Goal: Information Seeking & Learning: Find specific fact

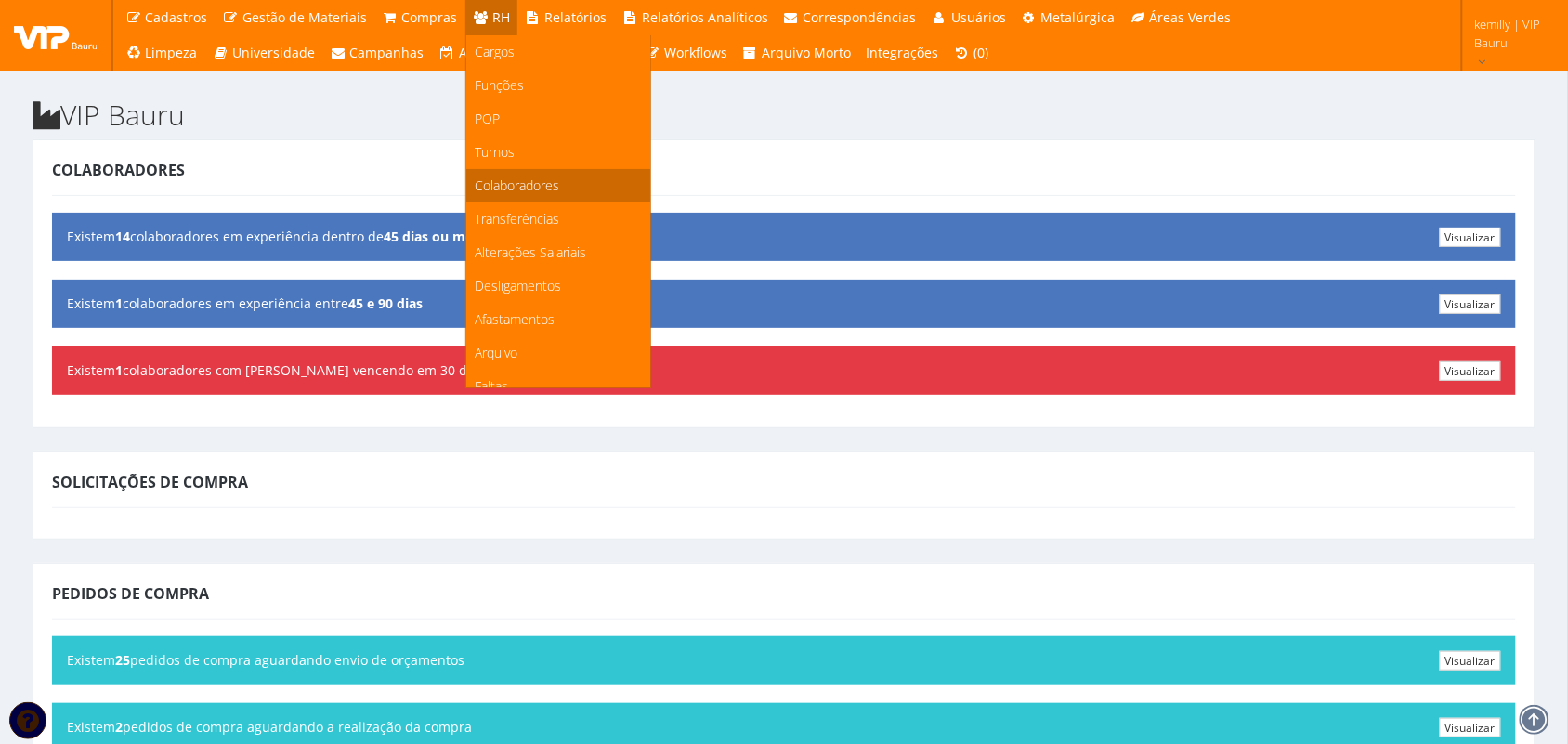
click at [481, 187] on span "Colaboradores" at bounding box center [518, 185] width 84 height 17
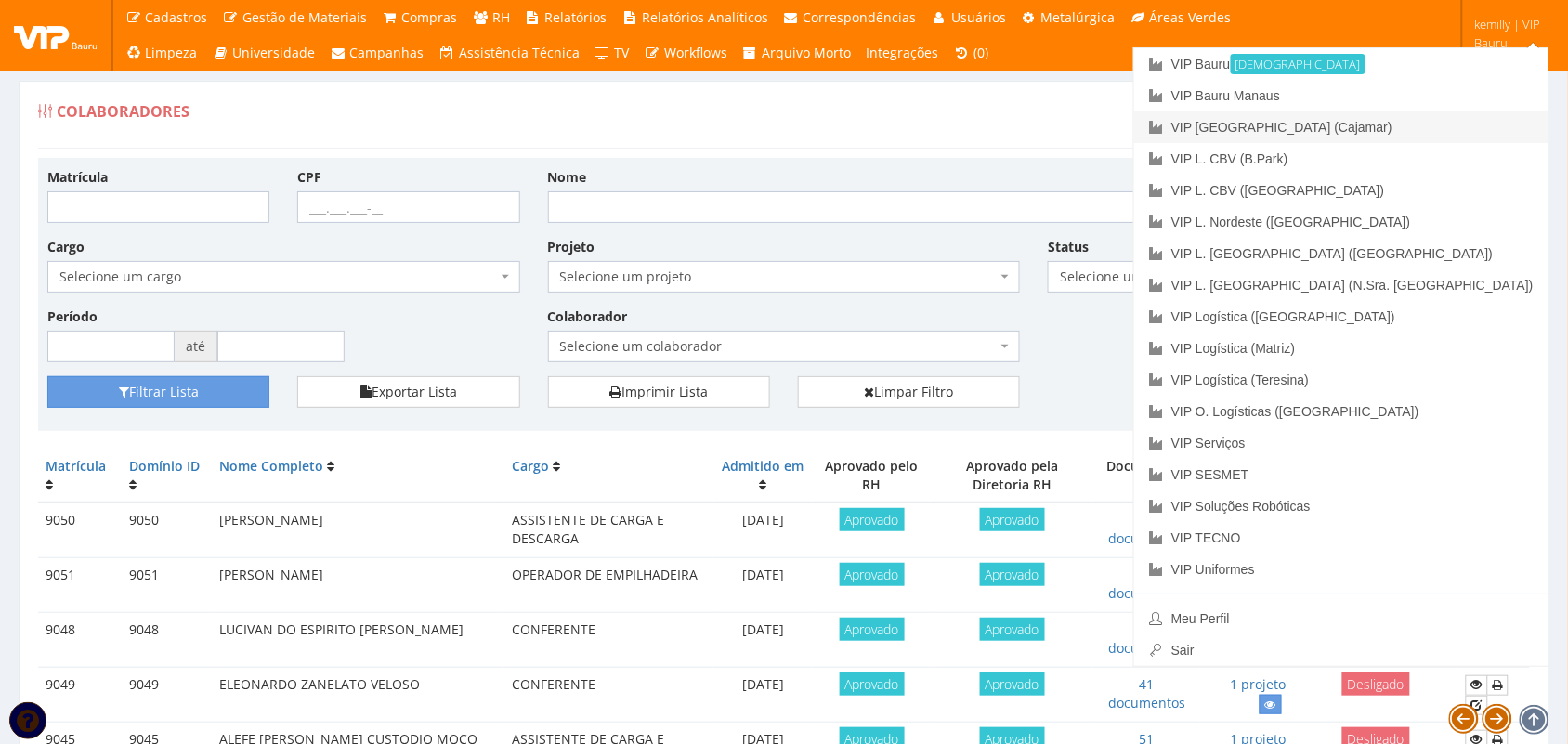
click at [1417, 131] on link "VIP [GEOGRAPHIC_DATA] (Cajamar)" at bounding box center [1341, 126] width 414 height 32
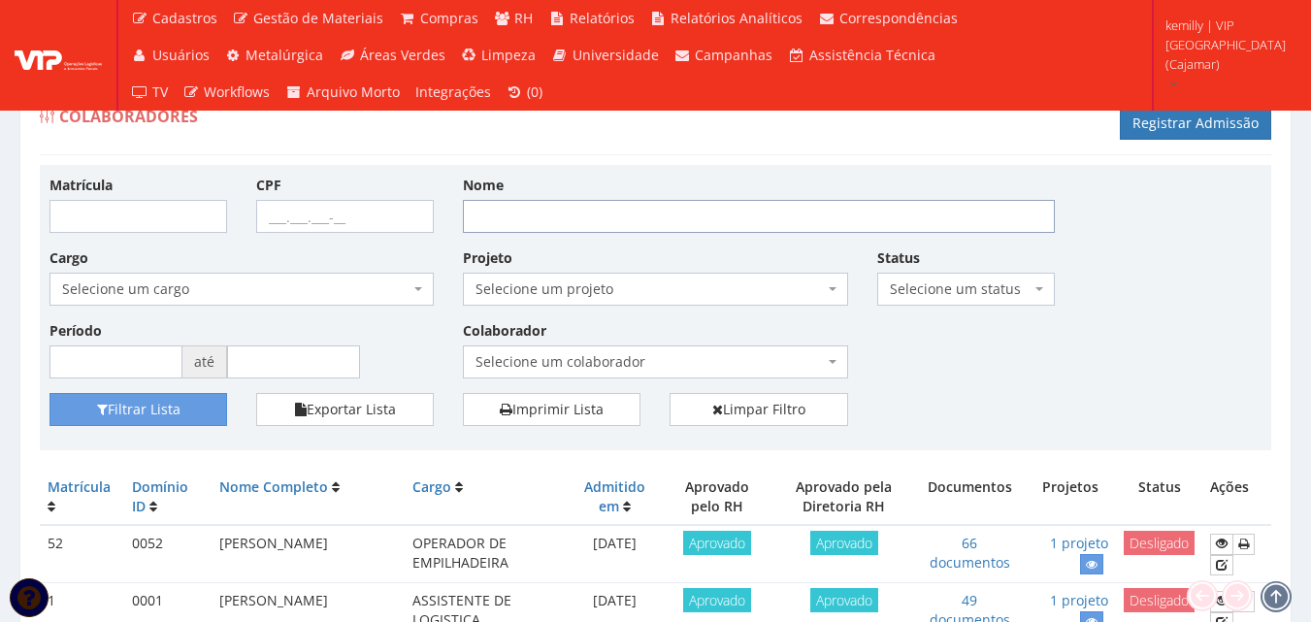
click at [542, 202] on input "Nome" at bounding box center [759, 216] width 592 height 33
type input "jhonatan"
click at [123, 413] on button "Filtrar Lista" at bounding box center [138, 409] width 178 height 33
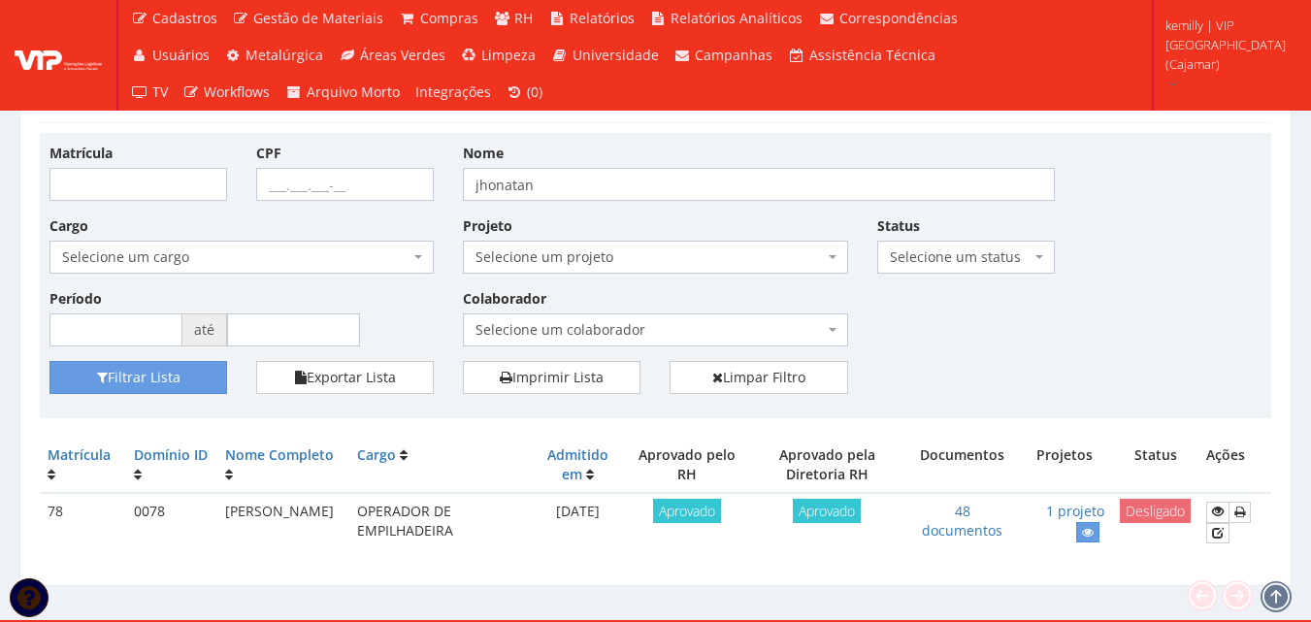
scroll to position [62, 0]
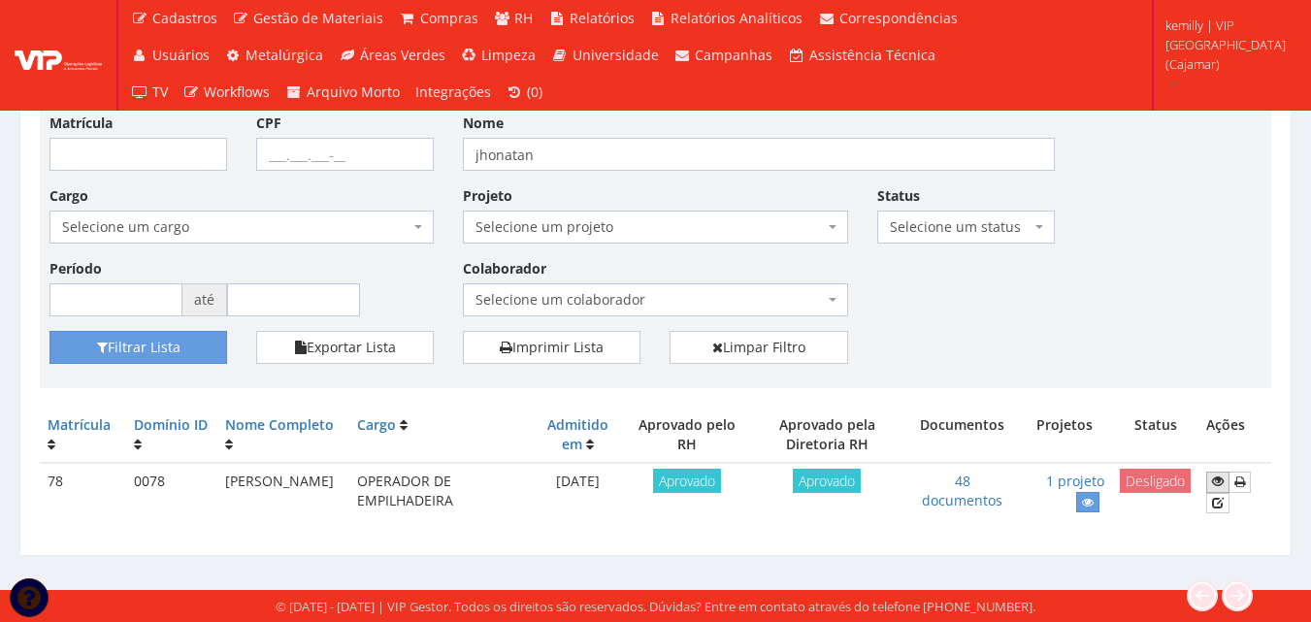
click at [1222, 483] on icon at bounding box center [1218, 481] width 12 height 14
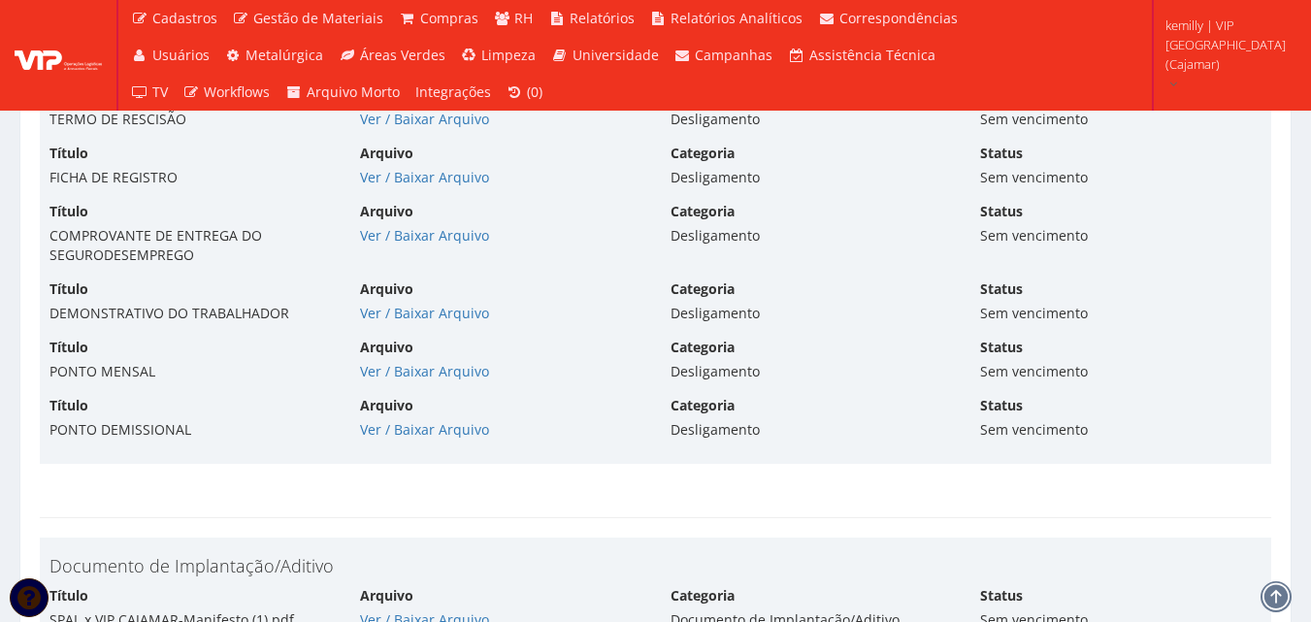
scroll to position [8725, 0]
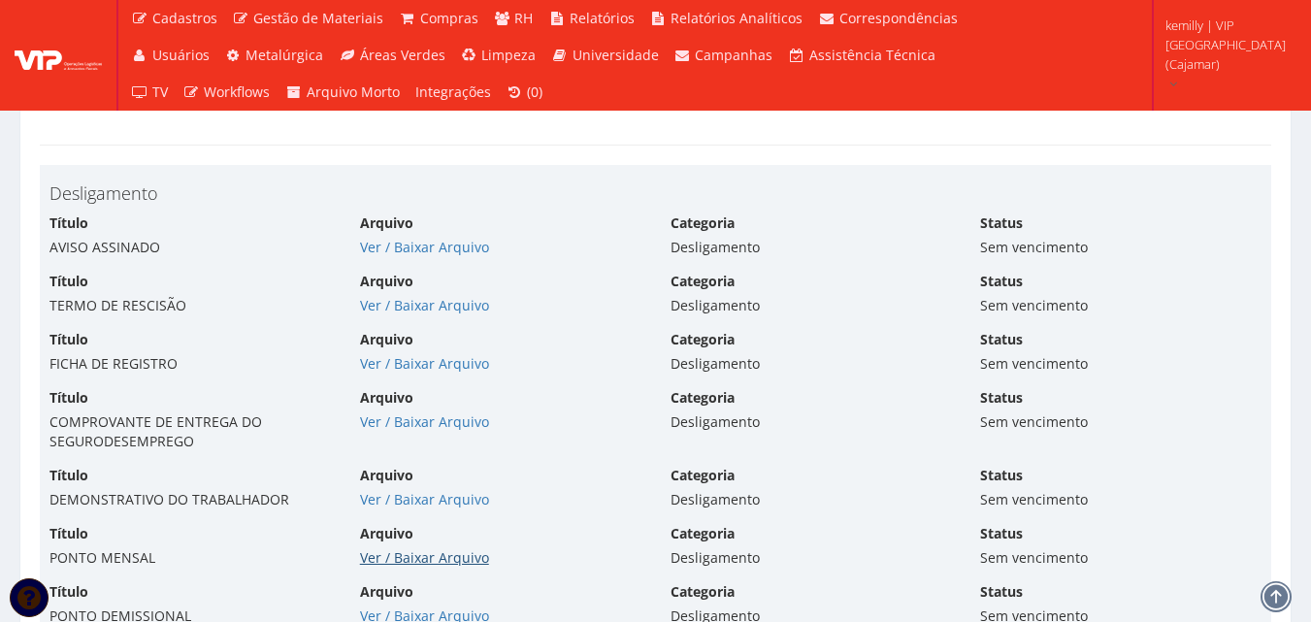
click at [388, 555] on link "Ver / Baixar Arquivo" at bounding box center [424, 557] width 129 height 18
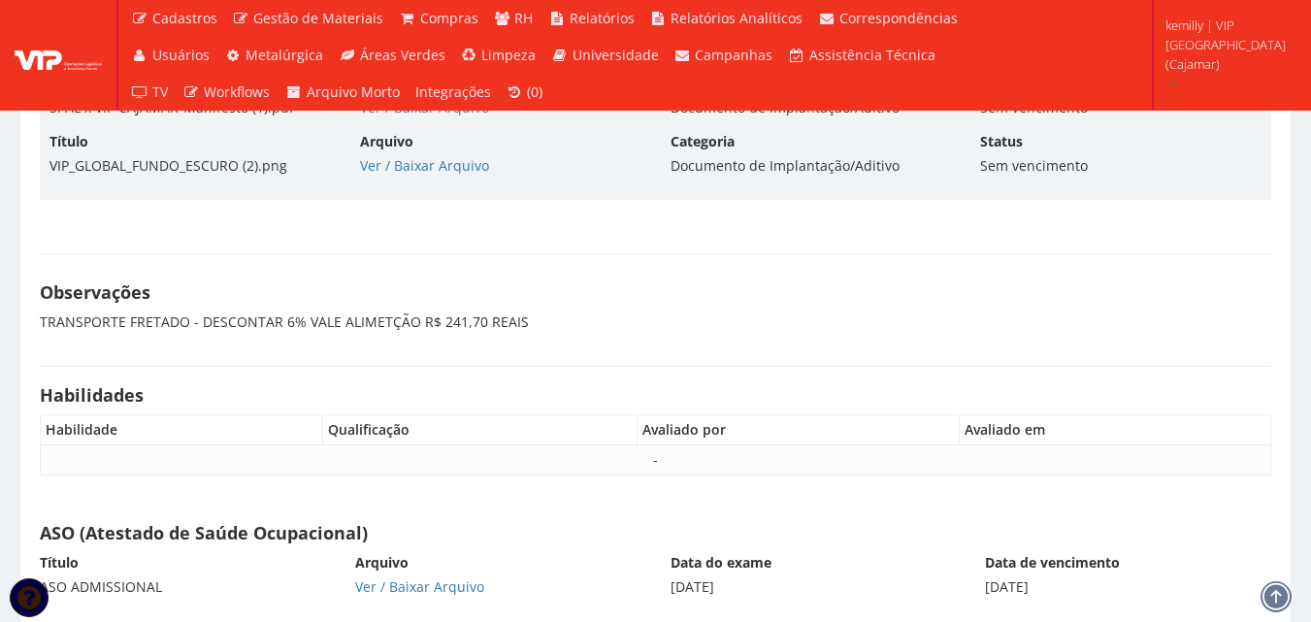
scroll to position [9811, 0]
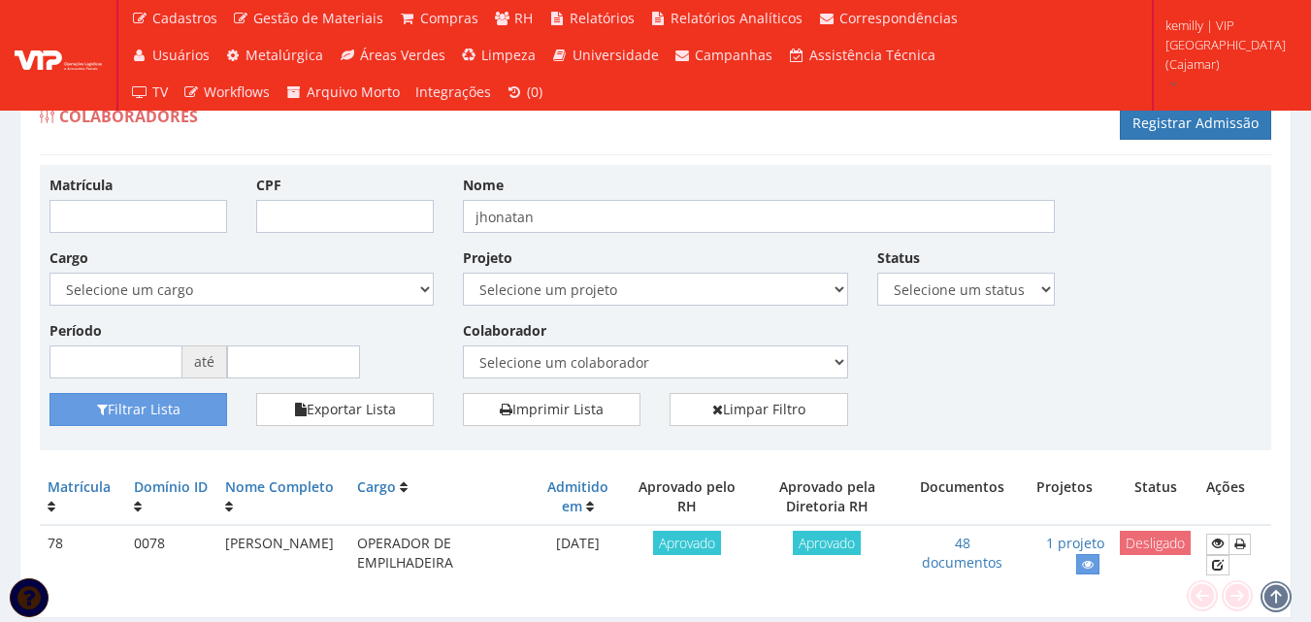
scroll to position [62, 0]
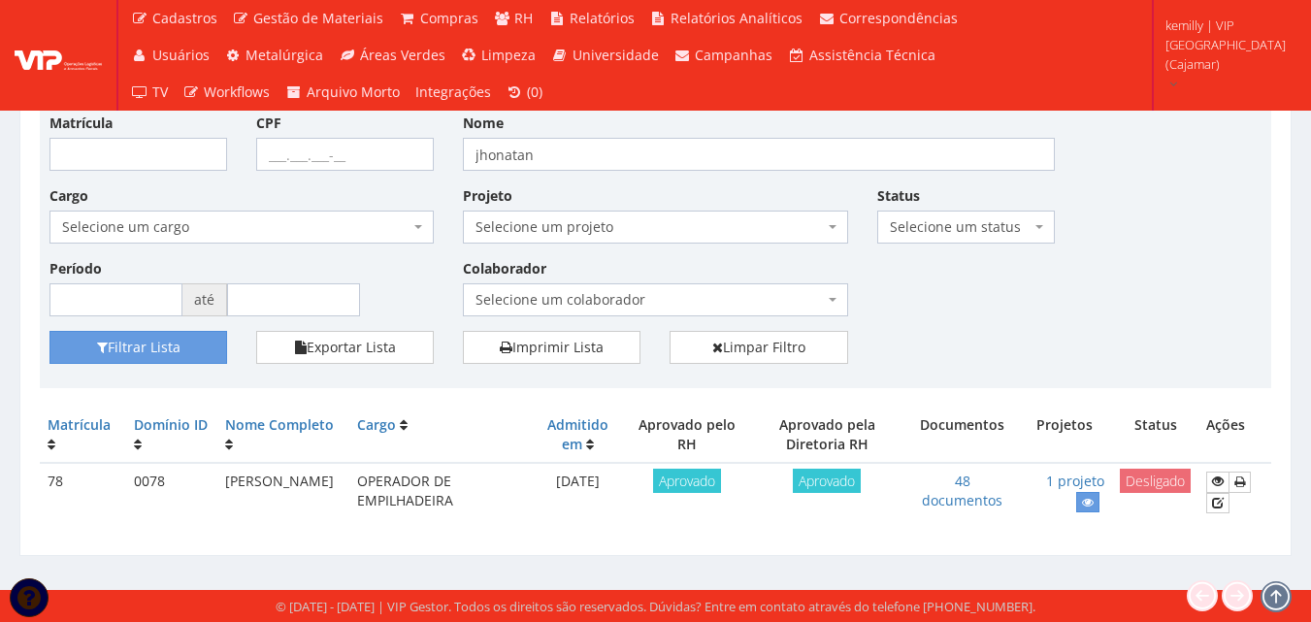
click at [933, 356] on div "Filtrar Lista Exportar Lista Imprimir Lista Limpar Filtro" at bounding box center [655, 355] width 1241 height 48
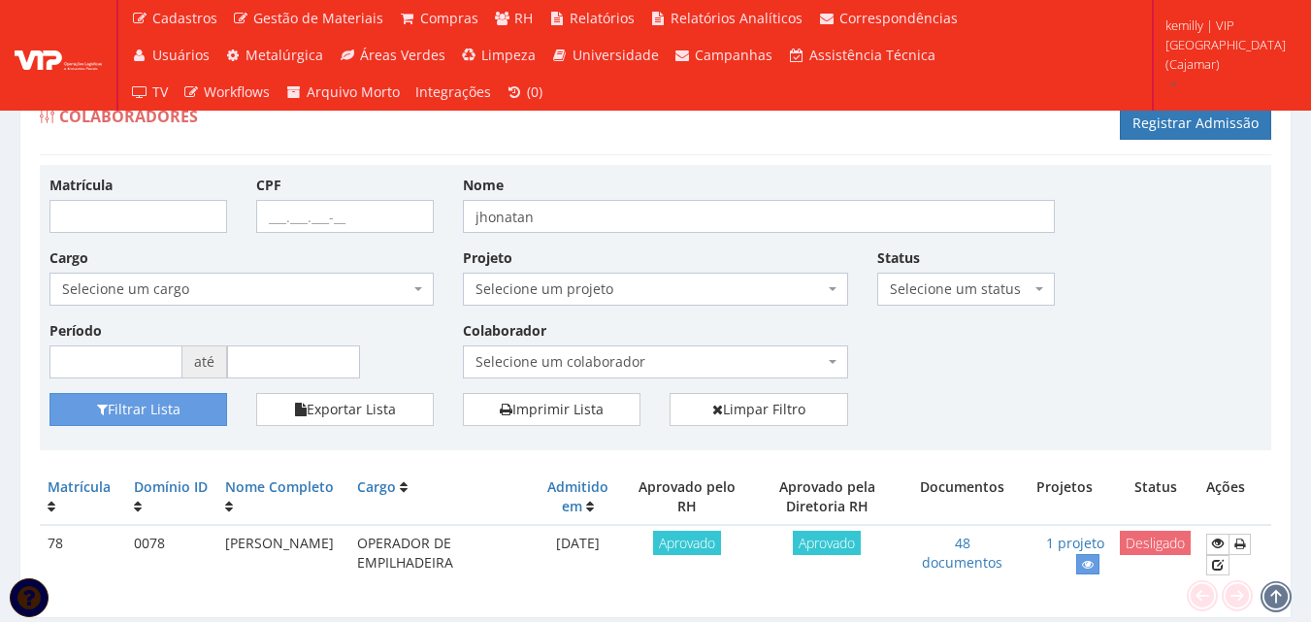
scroll to position [62, 0]
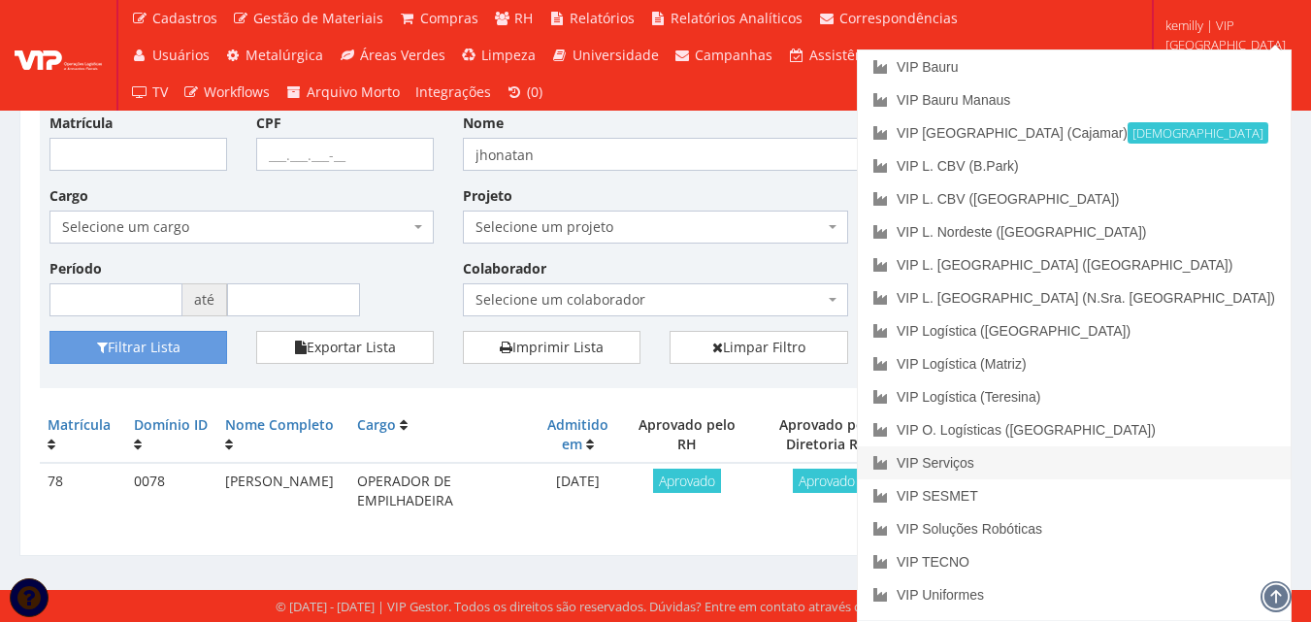
click at [1155, 462] on link "VIP Serviços" at bounding box center [1074, 462] width 433 height 33
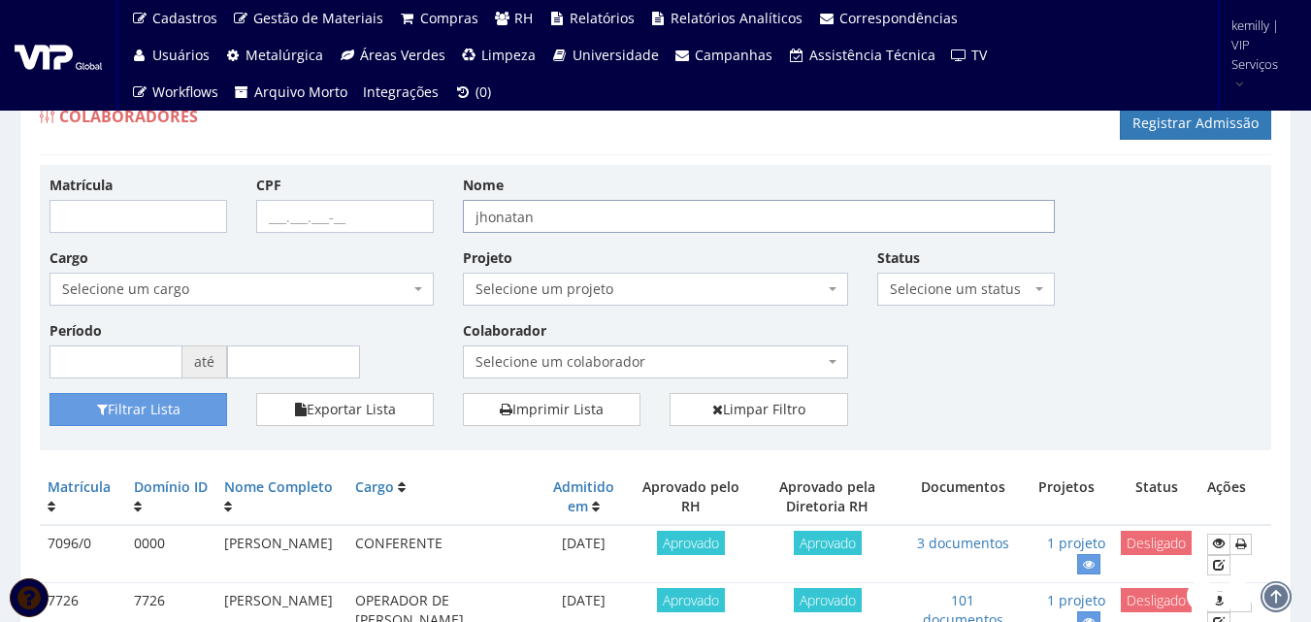
drag, startPoint x: 558, startPoint y: 215, endPoint x: 318, endPoint y: 181, distance: 242.0
click at [338, 196] on div "Matrícula CPF Nome jhonatan Cargo Selecione um cargo G0610 D0029 - 4110-05 - AG…" at bounding box center [655, 284] width 1241 height 218
type input "[PERSON_NAME]"
click at [49, 393] on button "Filtrar Lista" at bounding box center [138, 409] width 178 height 33
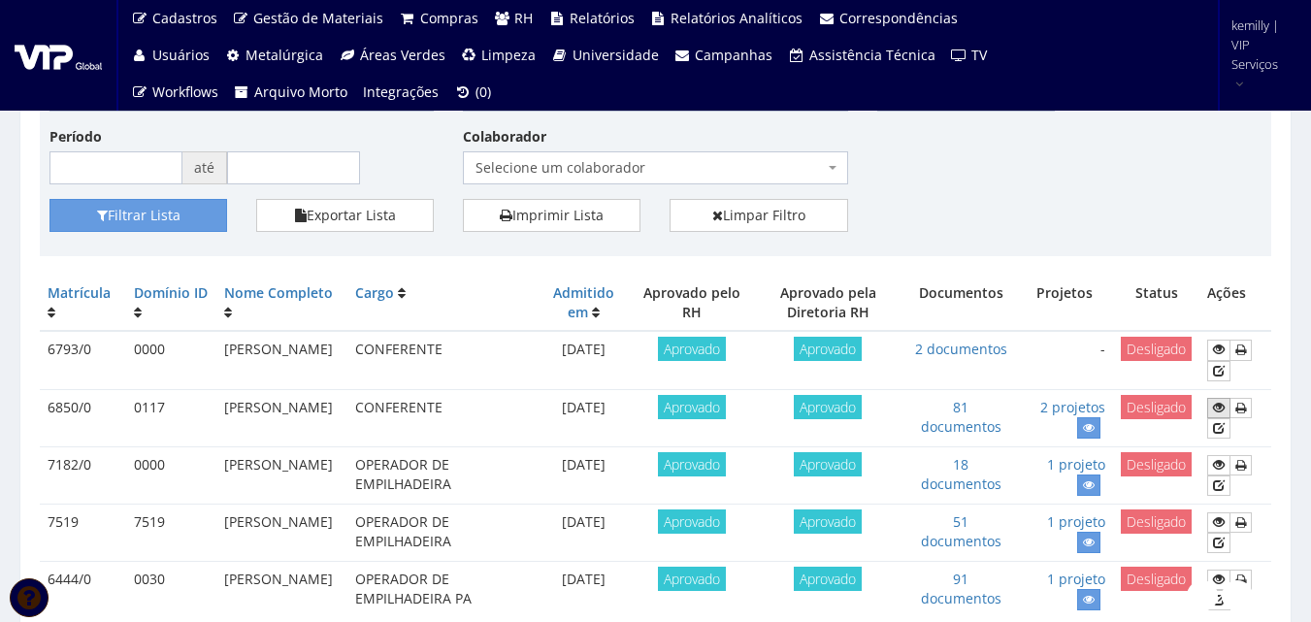
click at [1216, 406] on icon at bounding box center [1219, 408] width 12 height 14
click at [1084, 428] on link at bounding box center [1088, 427] width 23 height 20
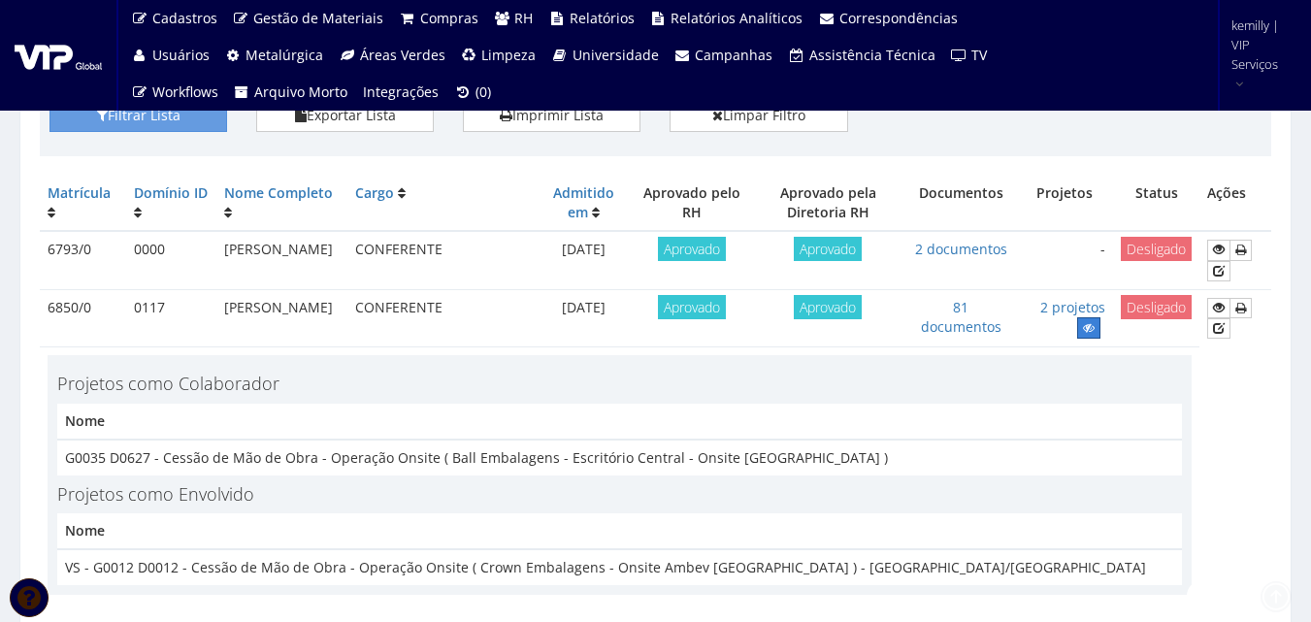
scroll to position [388, 0]
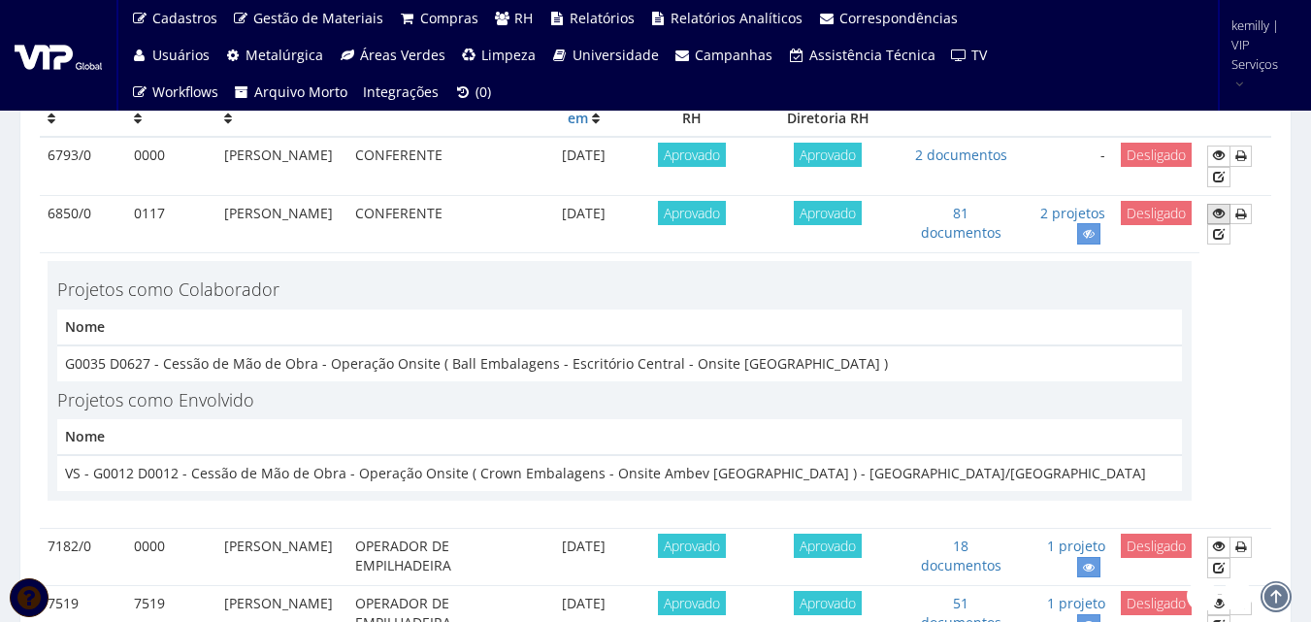
click at [1219, 213] on icon at bounding box center [1219, 214] width 12 height 14
click at [1219, 214] on icon at bounding box center [1219, 214] width 12 height 14
click at [1220, 215] on icon at bounding box center [1219, 214] width 12 height 14
click at [1222, 215] on icon at bounding box center [1219, 214] width 12 height 14
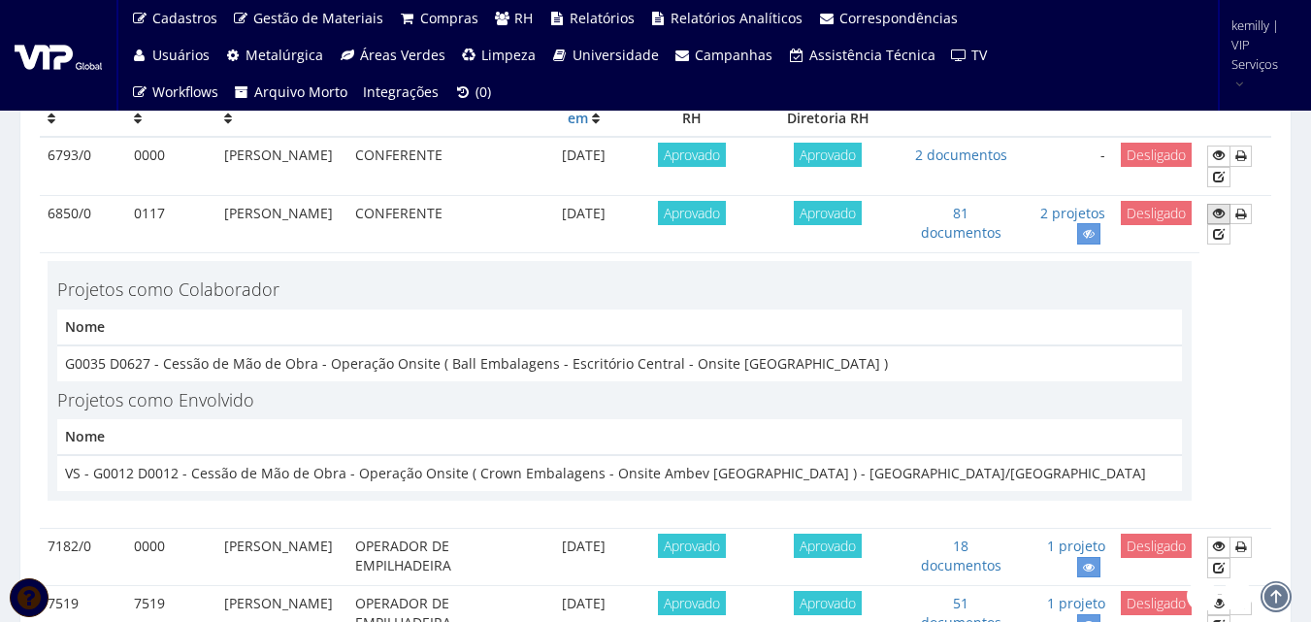
click at [1222, 215] on icon at bounding box center [1219, 214] width 12 height 14
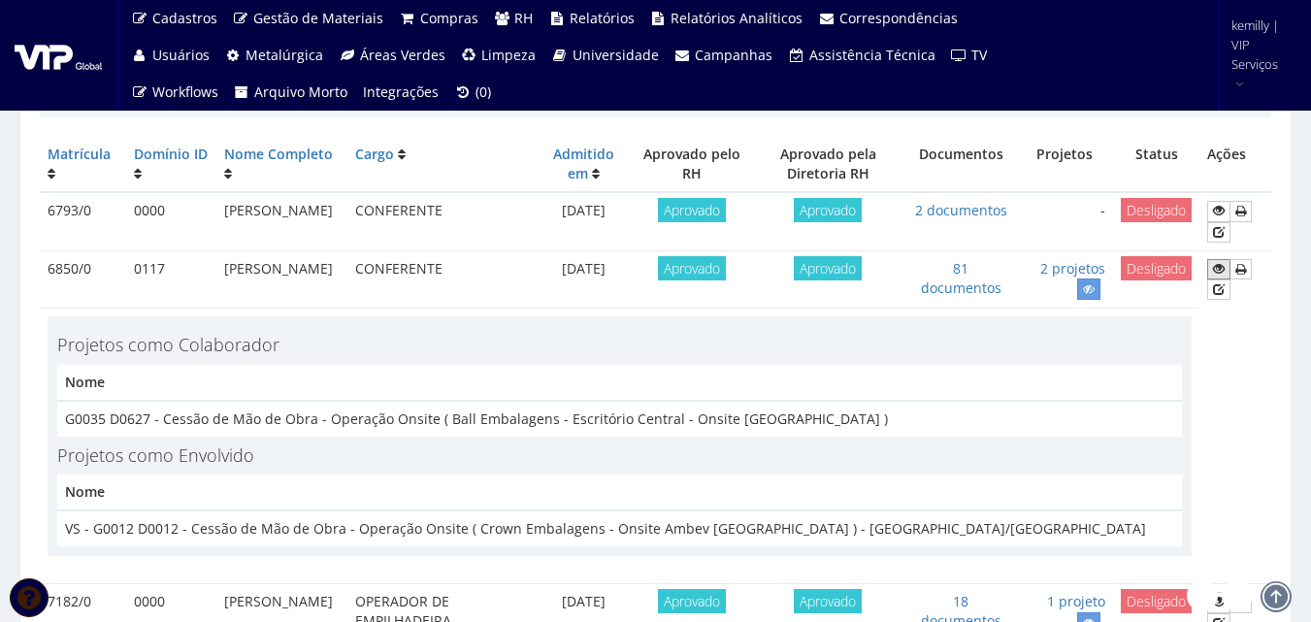
scroll to position [179, 0]
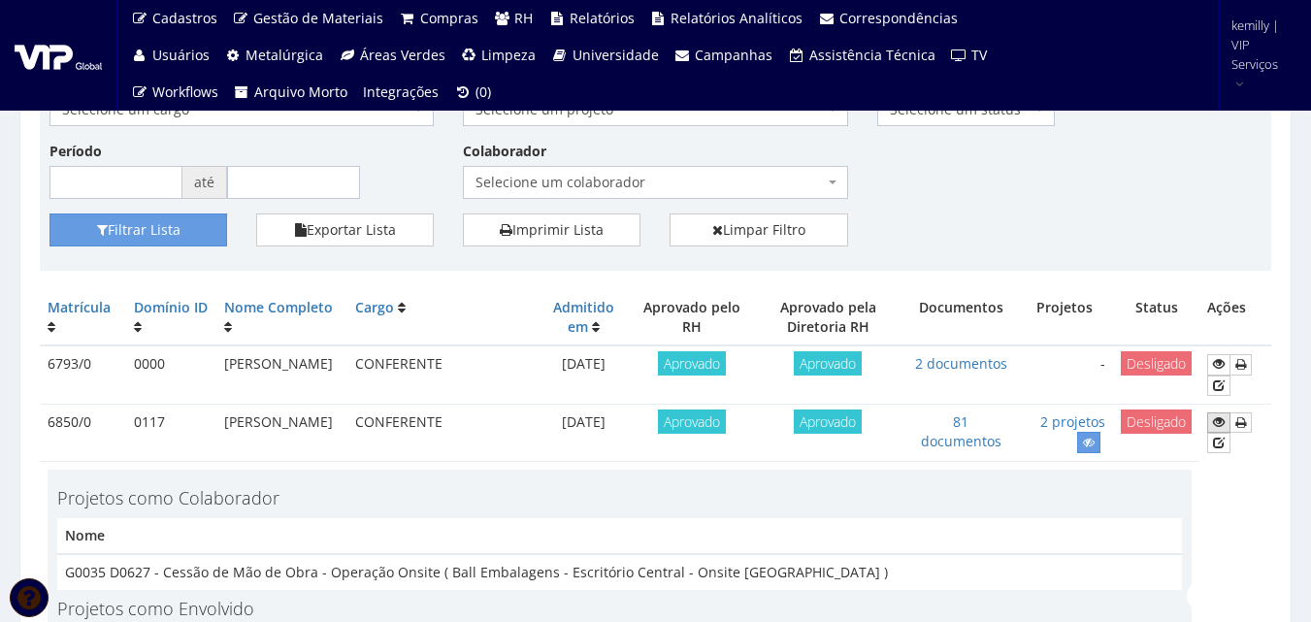
click at [1219, 421] on icon at bounding box center [1219, 422] width 12 height 14
click at [926, 247] on div "Filtrar Lista Exportar Lista Imprimir Lista Limpar Filtro" at bounding box center [655, 237] width 1241 height 48
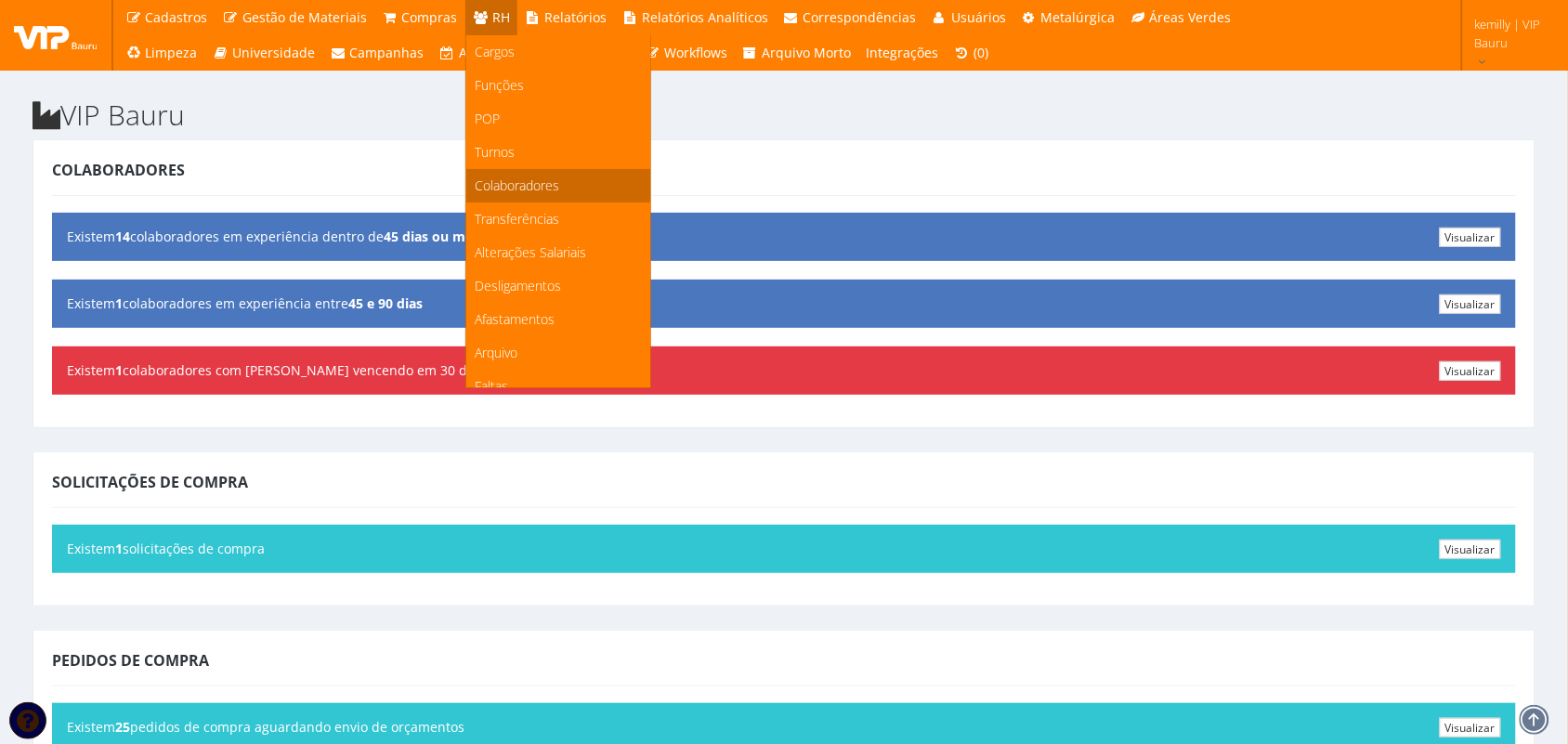
click at [488, 176] on span "Colaboradores" at bounding box center [518, 185] width 84 height 17
